Goal: Information Seeking & Learning: Learn about a topic

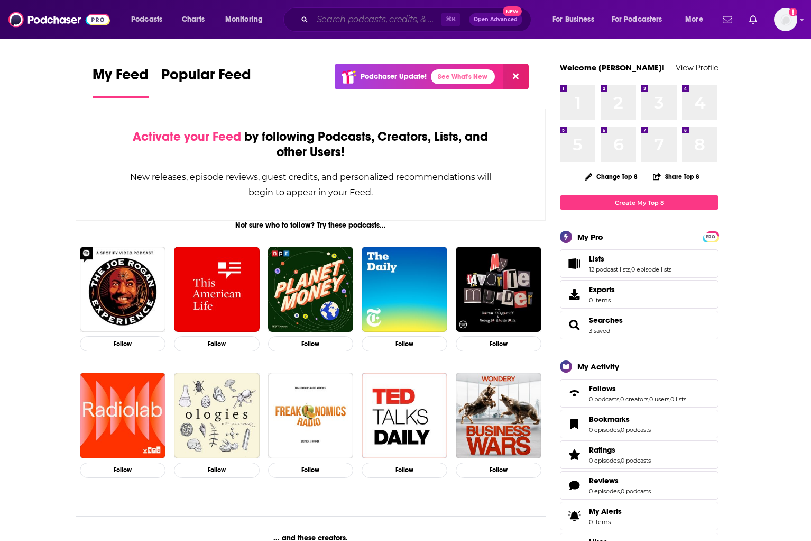
click at [355, 15] on input "Search podcasts, credits, & more..." at bounding box center [377, 19] width 129 height 17
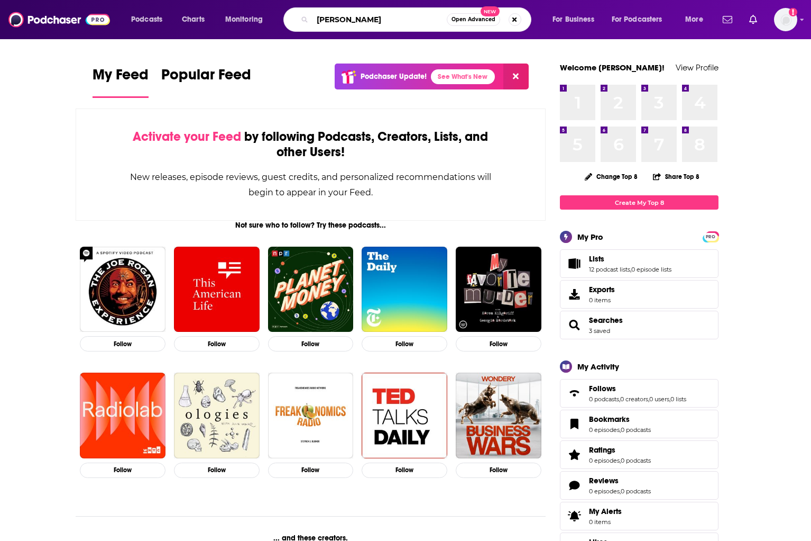
click at [350, 19] on input "[PERSON_NAME]" at bounding box center [380, 19] width 134 height 17
type input "[PERSON_NAME]"
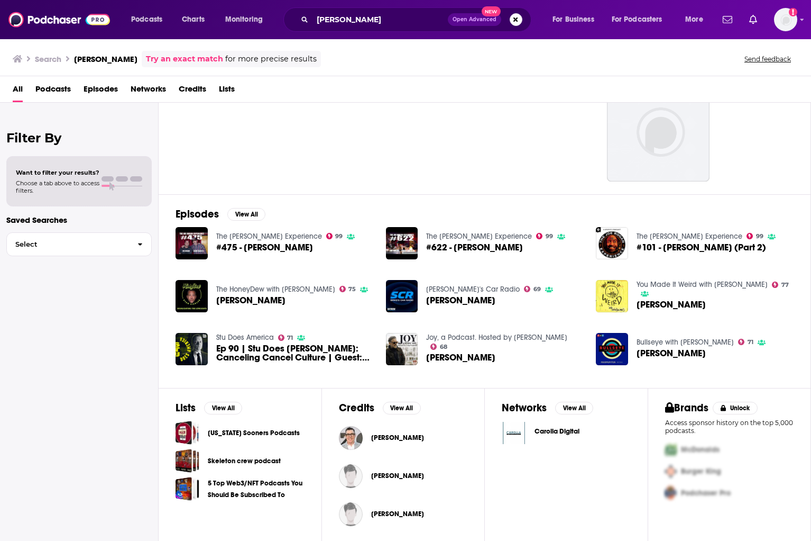
scroll to position [57, 0]
click at [354, 19] on input "[PERSON_NAME]" at bounding box center [380, 19] width 135 height 17
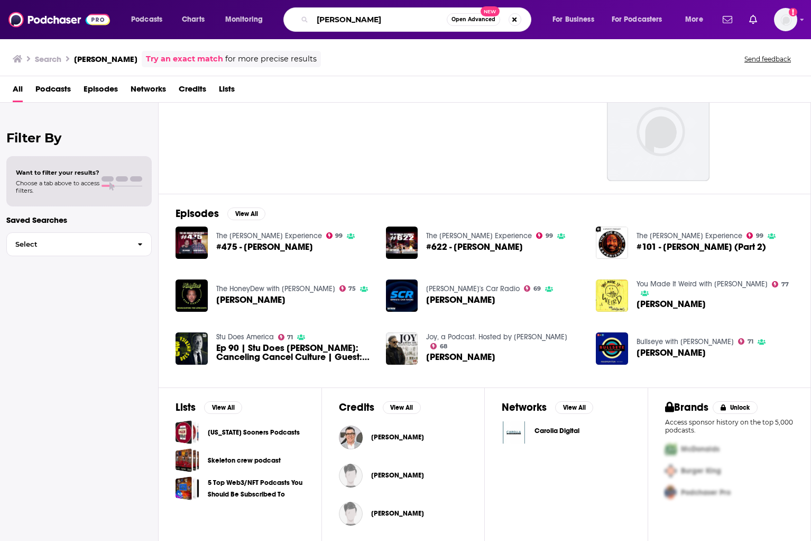
click at [354, 19] on input "[PERSON_NAME]" at bounding box center [380, 19] width 134 height 17
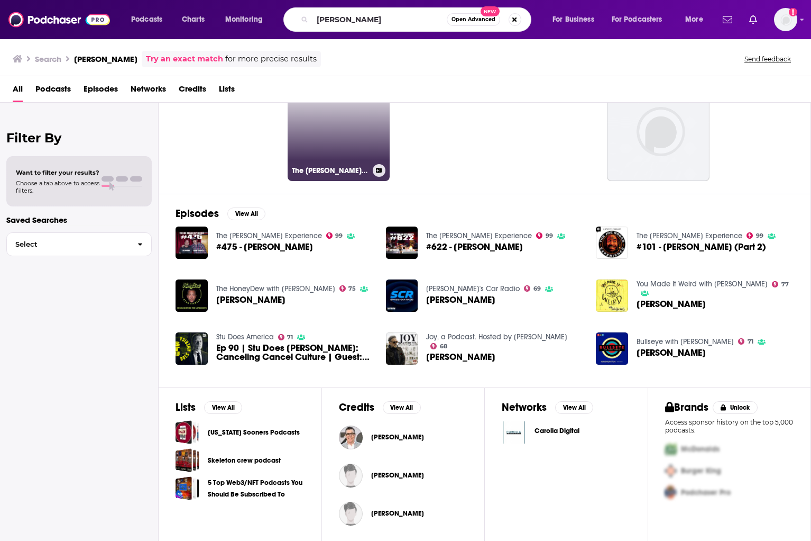
click at [334, 140] on link "81 The [PERSON_NAME] Show" at bounding box center [339, 129] width 103 height 103
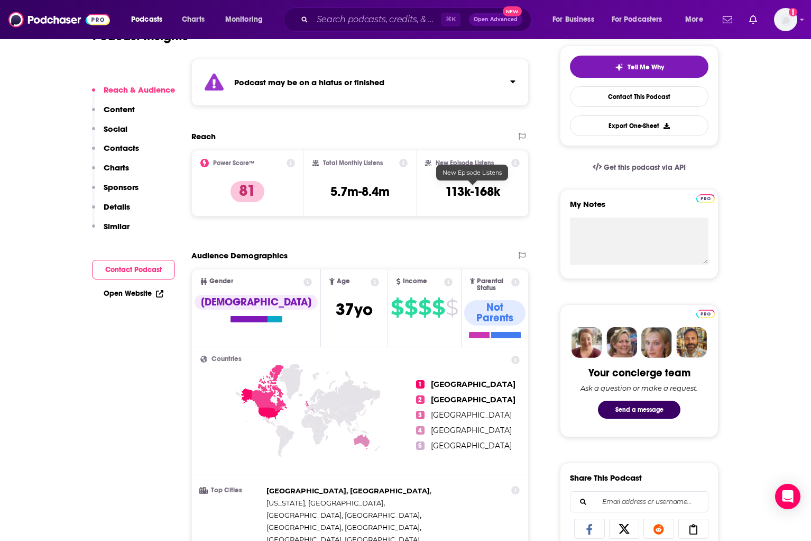
scroll to position [244, 0]
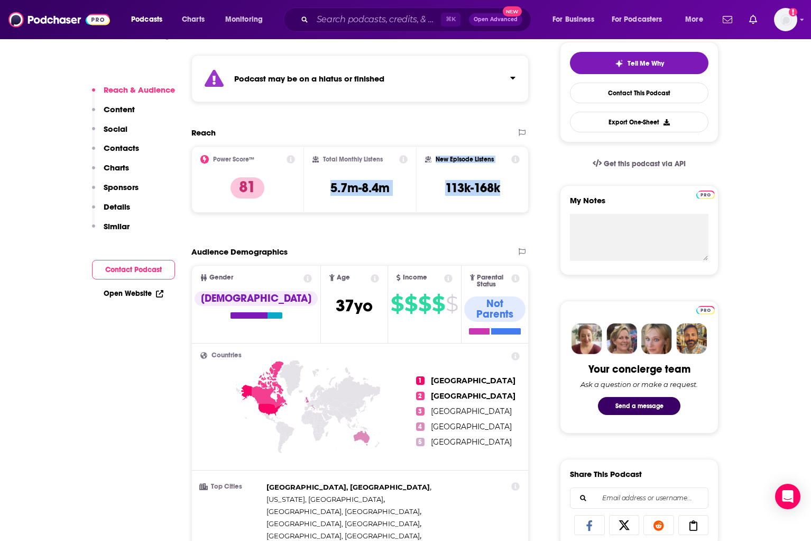
drag, startPoint x: 511, startPoint y: 188, endPoint x: 333, endPoint y: 188, distance: 177.7
click at [325, 187] on div "Power Score™ 81 Total Monthly Listens 5.7m-8.4m New Episode Listens 113k-168k" at bounding box center [359, 179] width 337 height 67
copy div "5.7m-8.4m New Episode Listens 113k-168k"
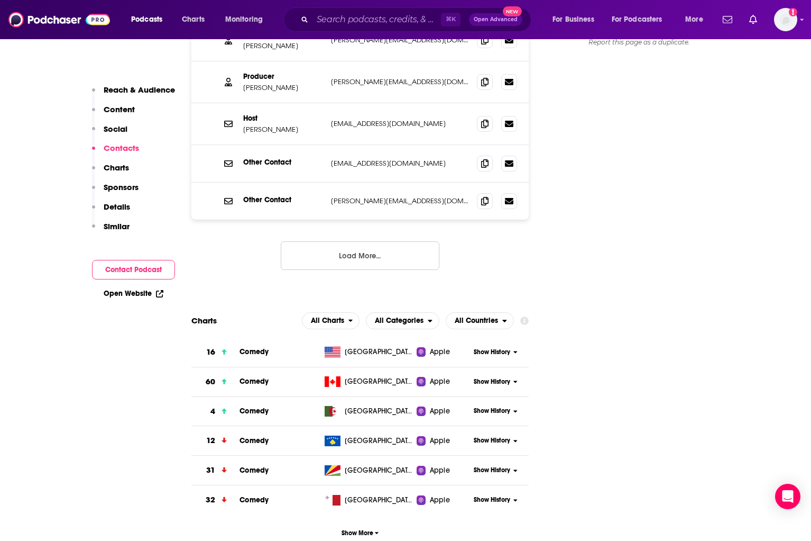
scroll to position [1314, 0]
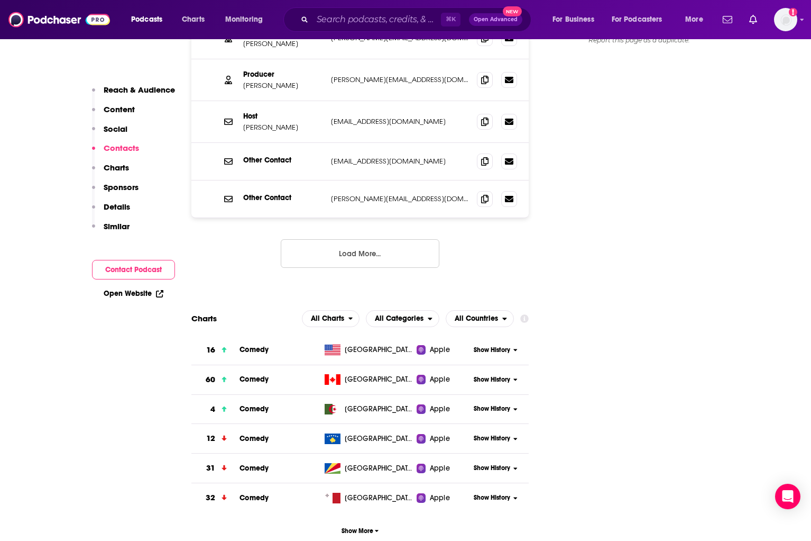
drag, startPoint x: 108, startPoint y: 363, endPoint x: 371, endPoint y: 278, distance: 276.3
click at [428, 309] on span "All Categories" at bounding box center [397, 318] width 61 height 18
click at [344, 315] on span "All Charts" at bounding box center [327, 318] width 33 height 7
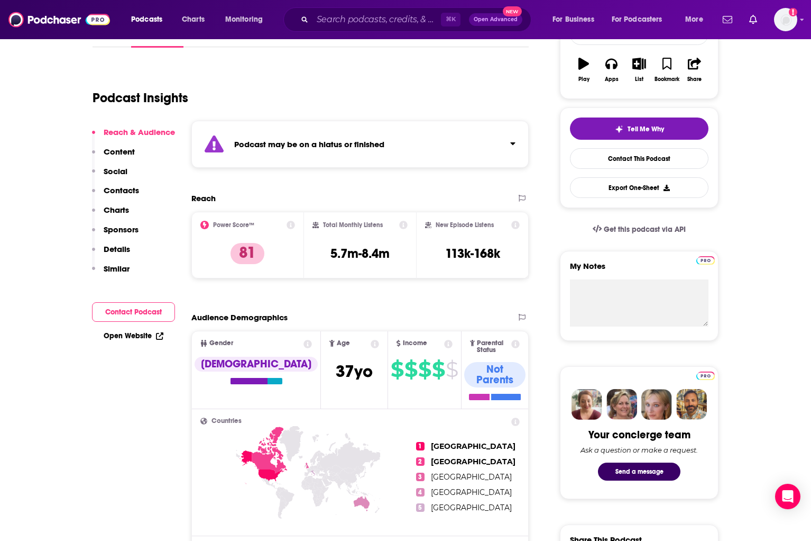
scroll to position [0, 0]
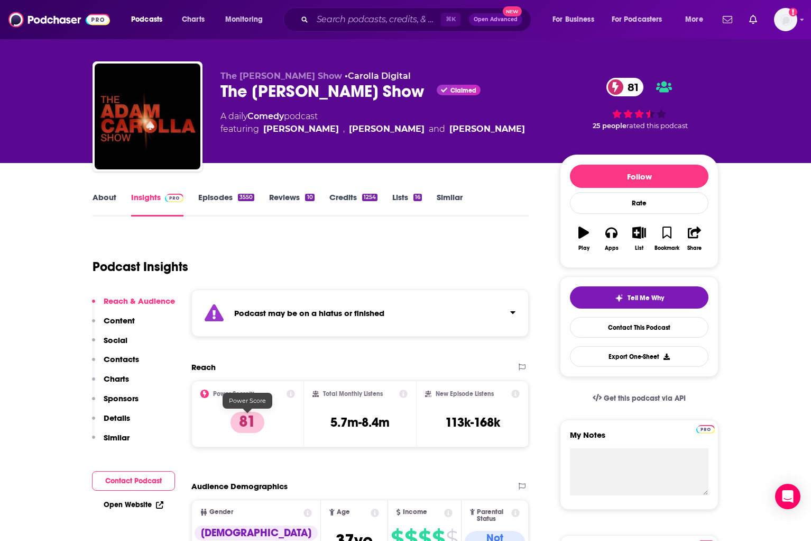
click at [253, 417] on p "81" at bounding box center [248, 422] width 34 height 21
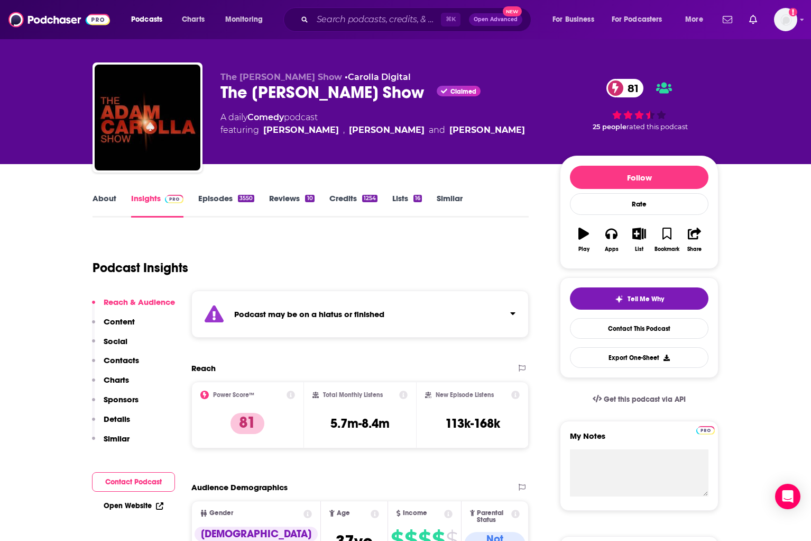
click at [293, 393] on icon at bounding box center [291, 394] width 8 height 8
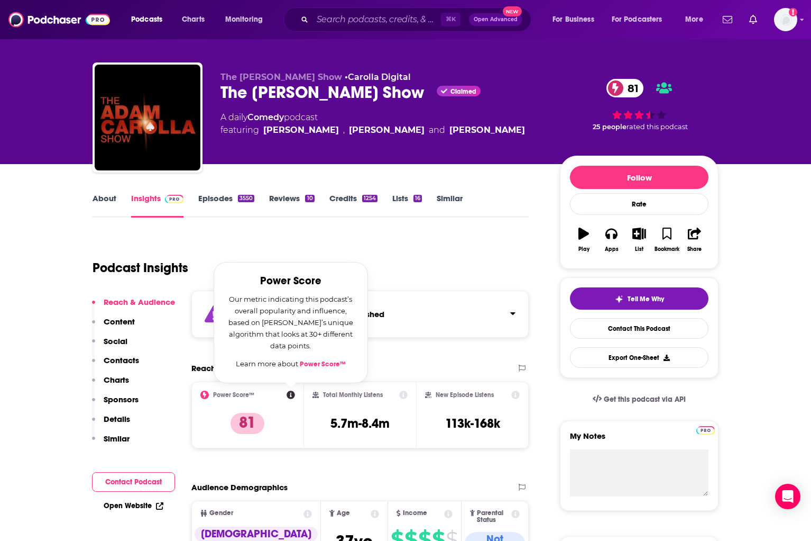
scroll to position [8, 0]
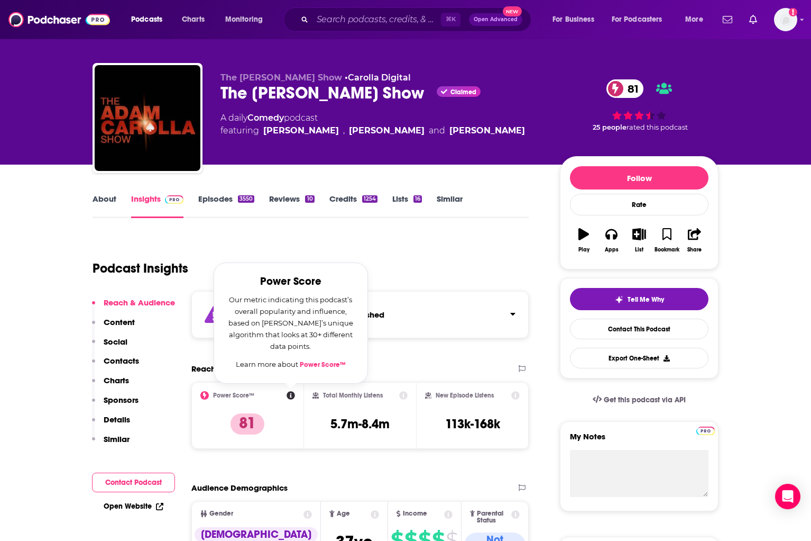
click at [308, 367] on link "Power Score™" at bounding box center [323, 364] width 46 height 8
